Goal: Find specific page/section: Find specific page/section

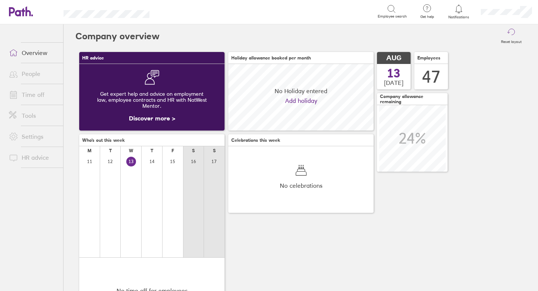
scroll to position [67, 145]
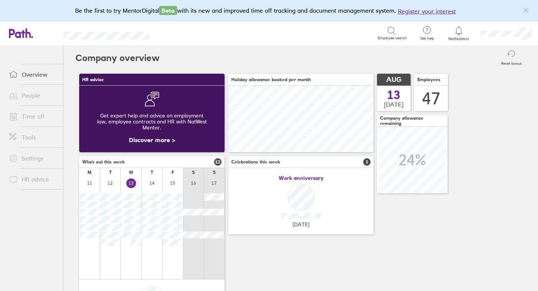
click at [41, 113] on link "Time off" at bounding box center [33, 116] width 60 height 15
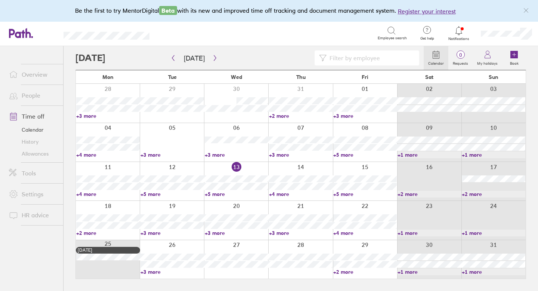
click at [31, 153] on link "Allowances" at bounding box center [33, 154] width 60 height 12
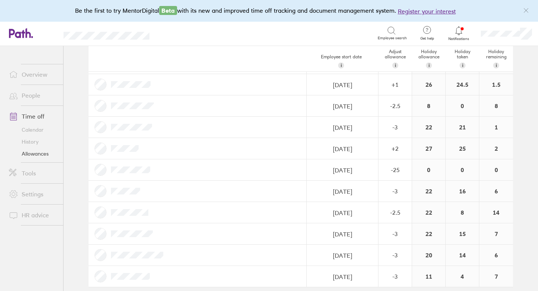
scroll to position [834, 0]
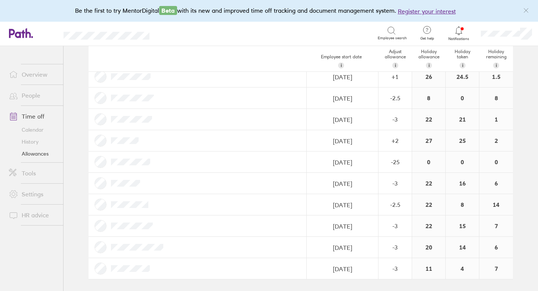
click at [459, 29] on icon at bounding box center [459, 30] width 9 height 9
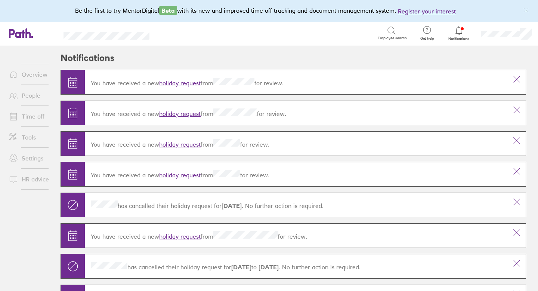
click at [457, 31] on icon at bounding box center [459, 30] width 6 height 9
click at [460, 29] on icon at bounding box center [459, 30] width 9 height 9
click at [459, 28] on icon at bounding box center [459, 30] width 9 height 9
